Goal: Obtain resource: Obtain resource

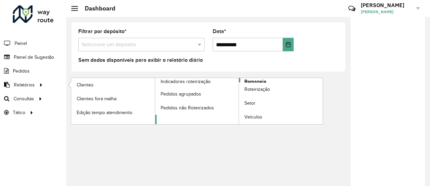
click at [260, 79] on span "Romaneio" at bounding box center [255, 81] width 22 height 7
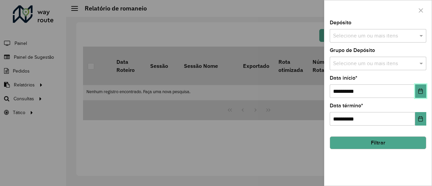
click at [423, 89] on icon "Choose Date" at bounding box center [420, 90] width 5 height 5
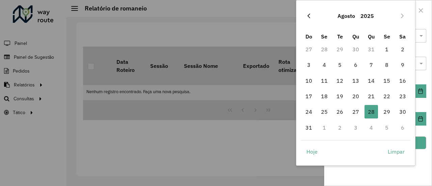
click at [308, 17] on icon "Previous Month" at bounding box center [308, 15] width 5 height 5
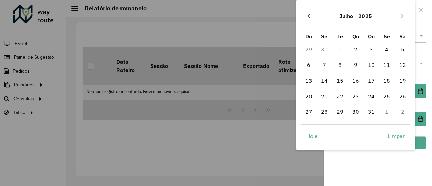
click at [308, 17] on icon "Previous Month" at bounding box center [308, 15] width 5 height 5
click at [308, 15] on icon "Previous Month" at bounding box center [308, 15] width 3 height 5
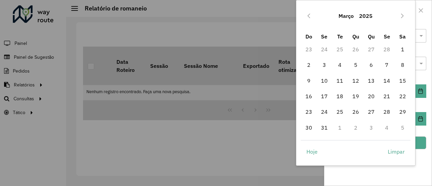
click at [308, 15] on icon "Previous Month" at bounding box center [308, 15] width 3 height 5
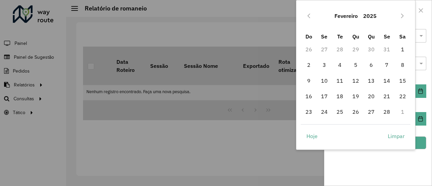
click at [308, 15] on icon "Previous Month" at bounding box center [308, 15] width 3 height 5
click at [357, 47] on span "1" at bounding box center [355, 49] width 13 height 13
type input "**********"
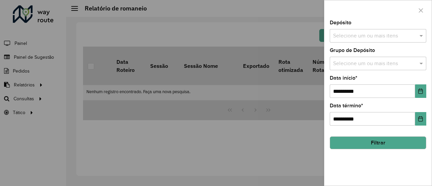
click at [354, 33] on input "text" at bounding box center [374, 36] width 86 height 8
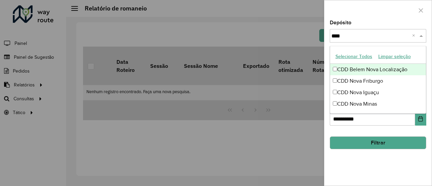
type input "****"
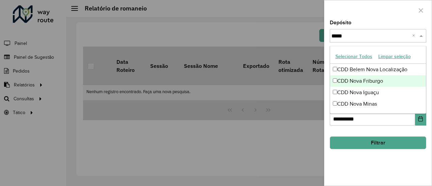
click at [359, 79] on div "CDD Nova Friburgo" at bounding box center [378, 80] width 96 height 11
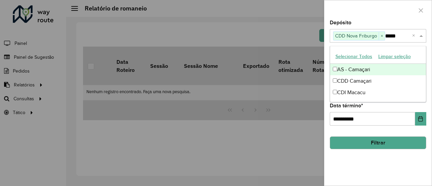
type input "******"
click at [346, 71] on div "CDI Macacu" at bounding box center [378, 69] width 96 height 11
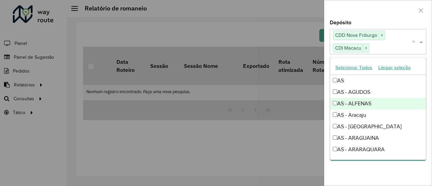
click at [282, 156] on div at bounding box center [216, 93] width 432 height 186
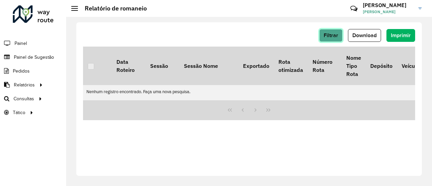
click at [333, 39] on button "Filtrar" at bounding box center [330, 35] width 23 height 13
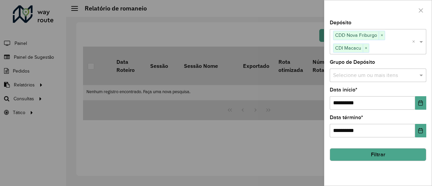
click at [379, 150] on button "Filtrar" at bounding box center [378, 154] width 96 height 13
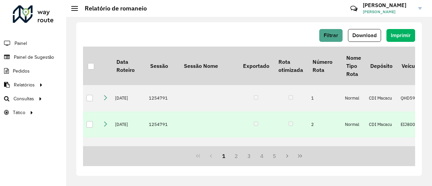
scroll to position [0, 0]
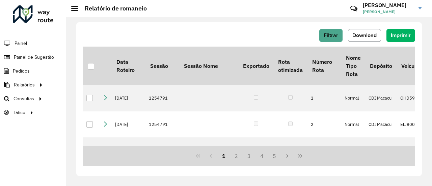
click at [376, 39] on button "Download" at bounding box center [364, 35] width 33 height 13
